Goal: Navigation & Orientation: Find specific page/section

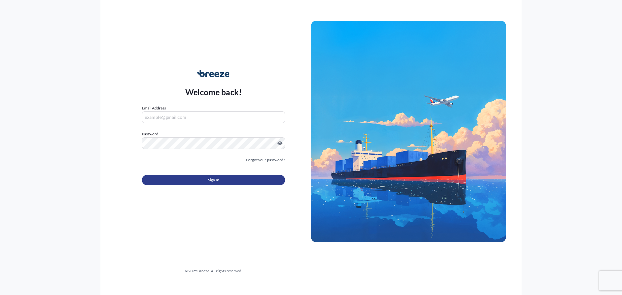
type input "[EMAIL_ADDRESS][DOMAIN_NAME]"
click at [210, 176] on button "Sign In" at bounding box center [213, 180] width 143 height 10
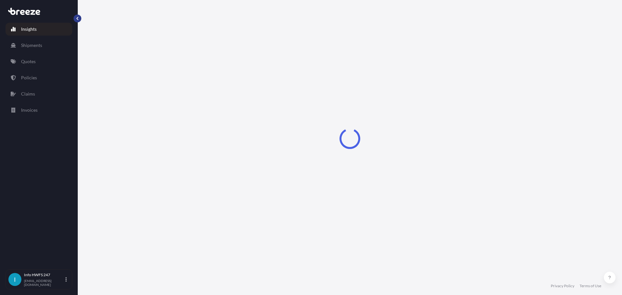
select select "2025"
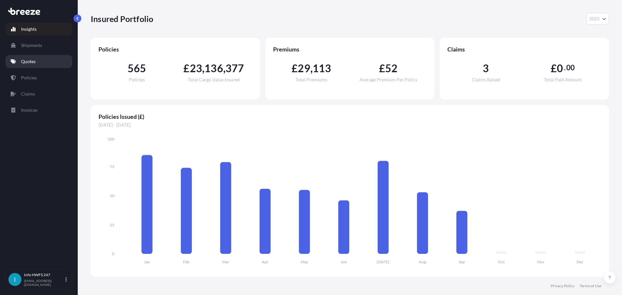
click at [40, 60] on link "Quotes" at bounding box center [39, 61] width 67 height 13
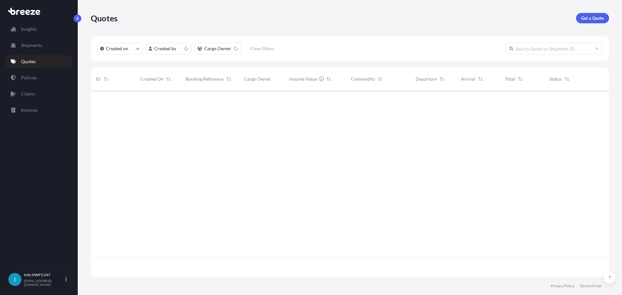
scroll to position [185, 514]
